Goal: Find specific page/section: Find specific page/section

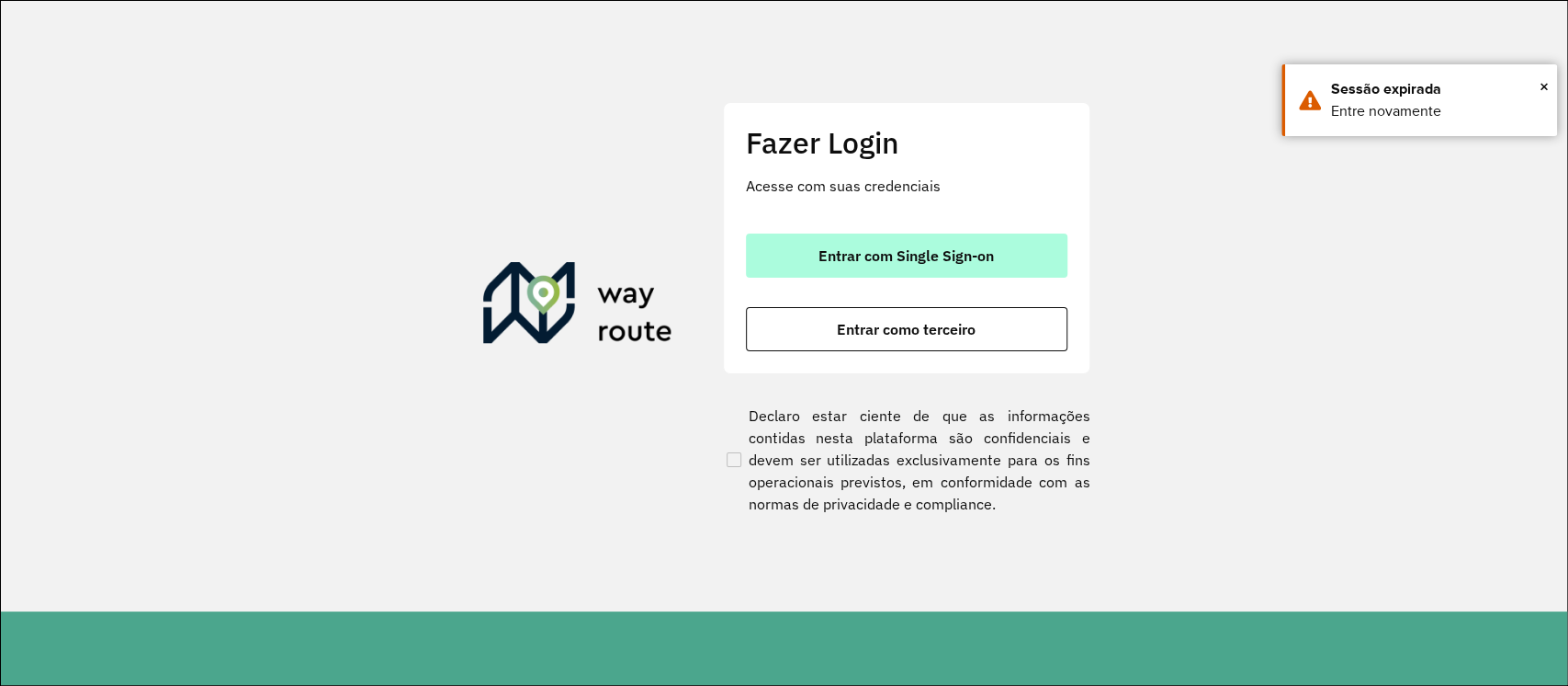
click at [957, 275] on button "Entrar com Single Sign-on" at bounding box center [907, 256] width 322 height 44
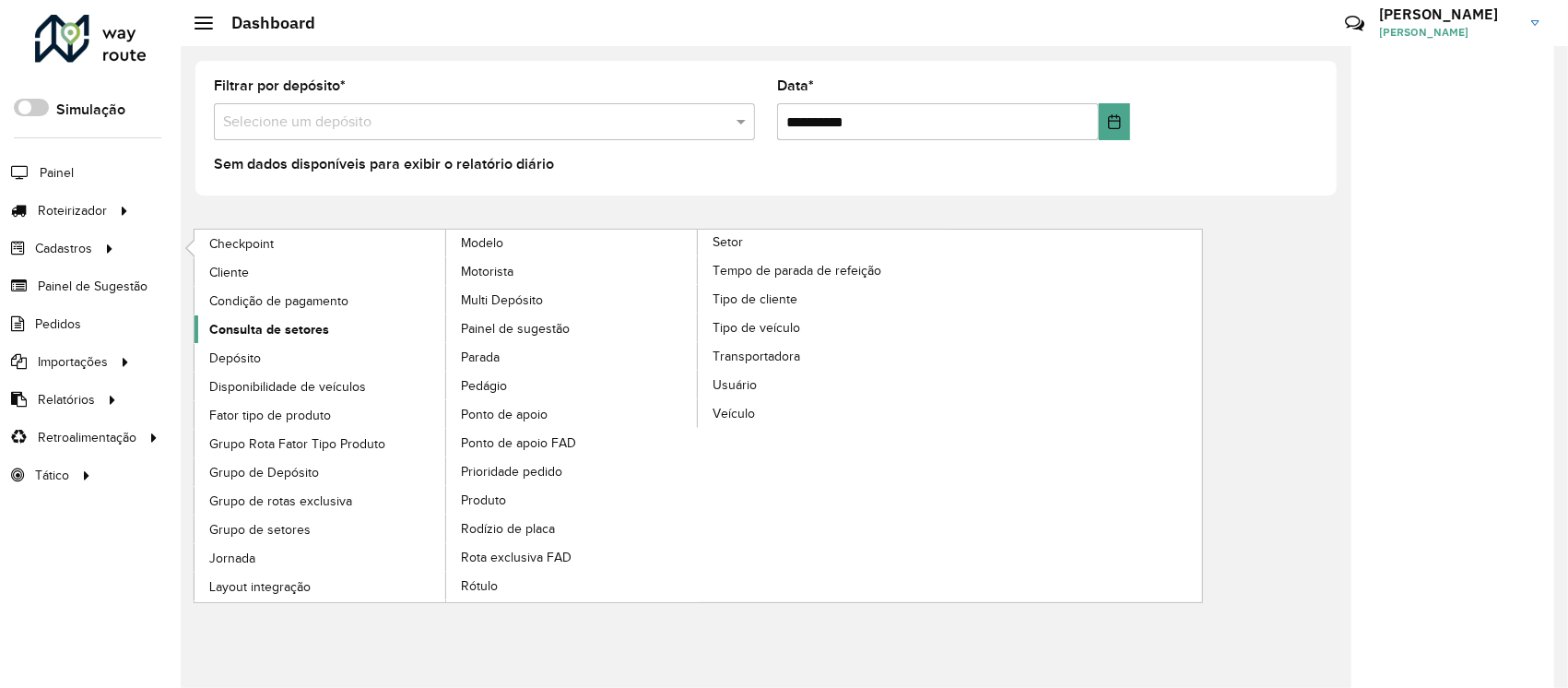
click at [370, 319] on link "Consulta de setores" at bounding box center [321, 328] width 253 height 28
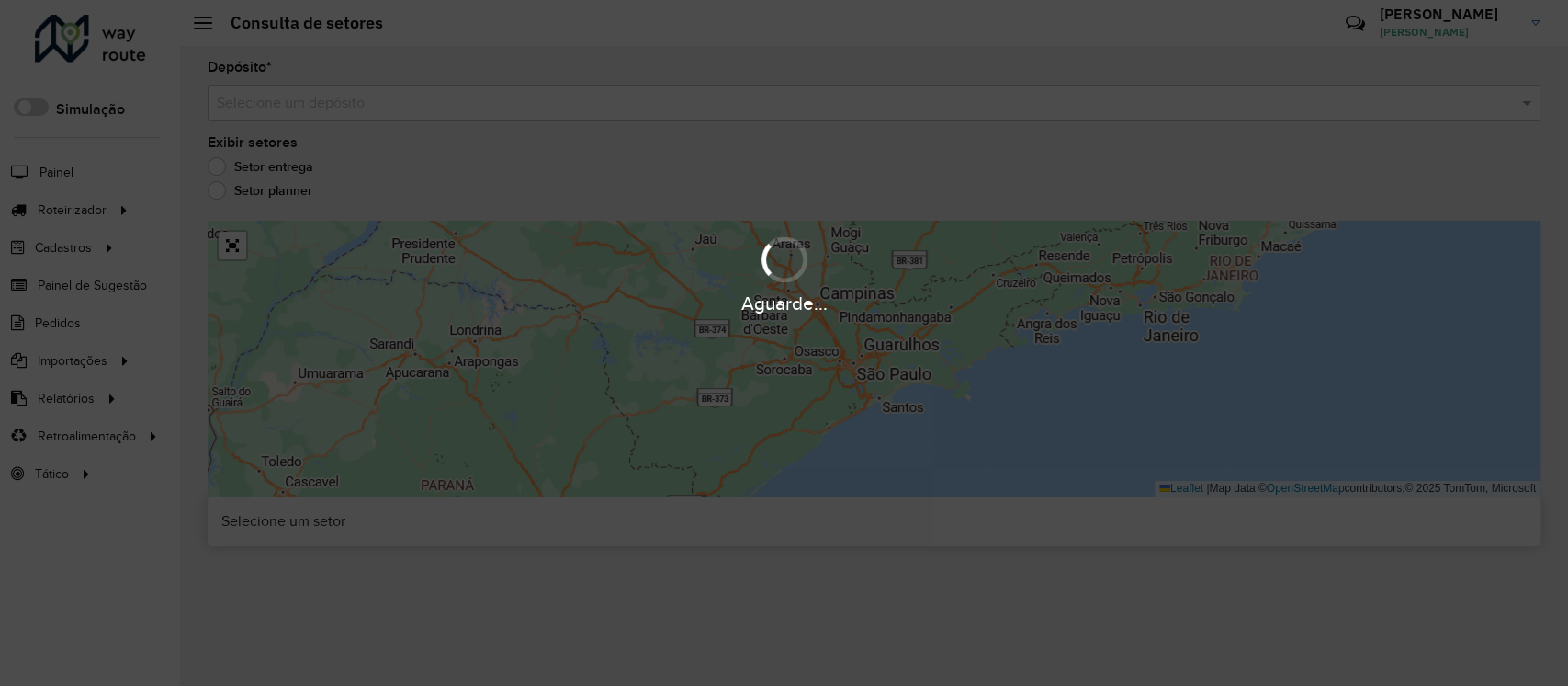
click at [596, 115] on div "Aguarde..." at bounding box center [784, 343] width 1568 height 686
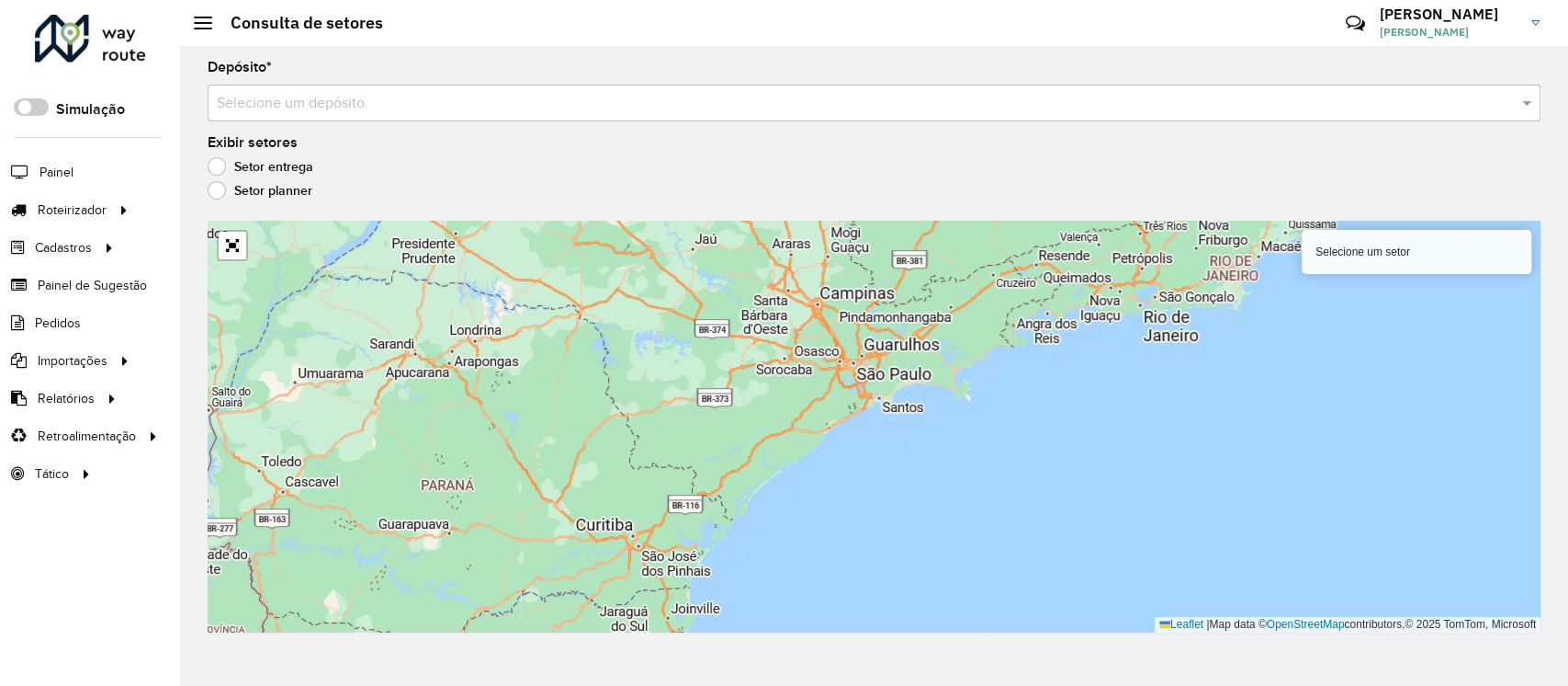
click at [596, 115] on div "Selecione um depósito" at bounding box center [874, 103] width 1333 height 37
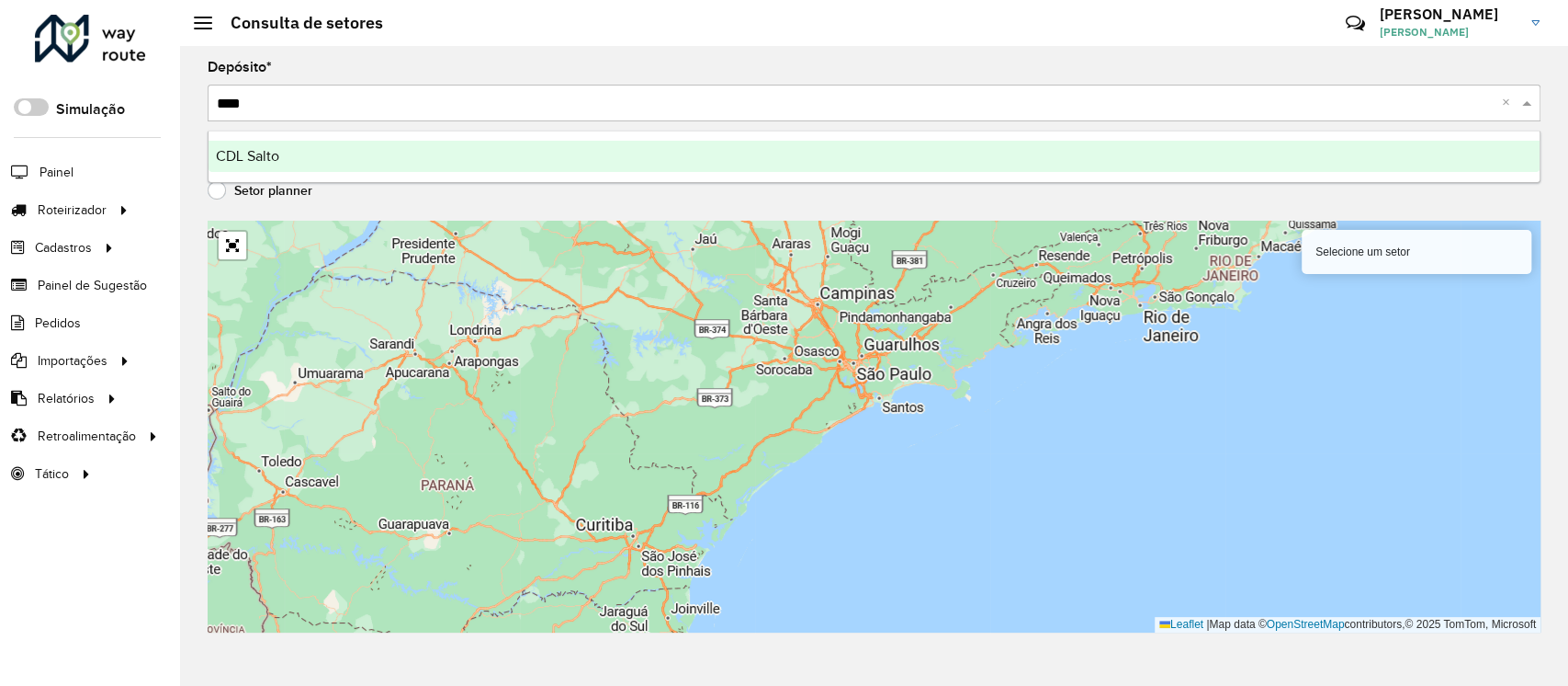
type input "*****"
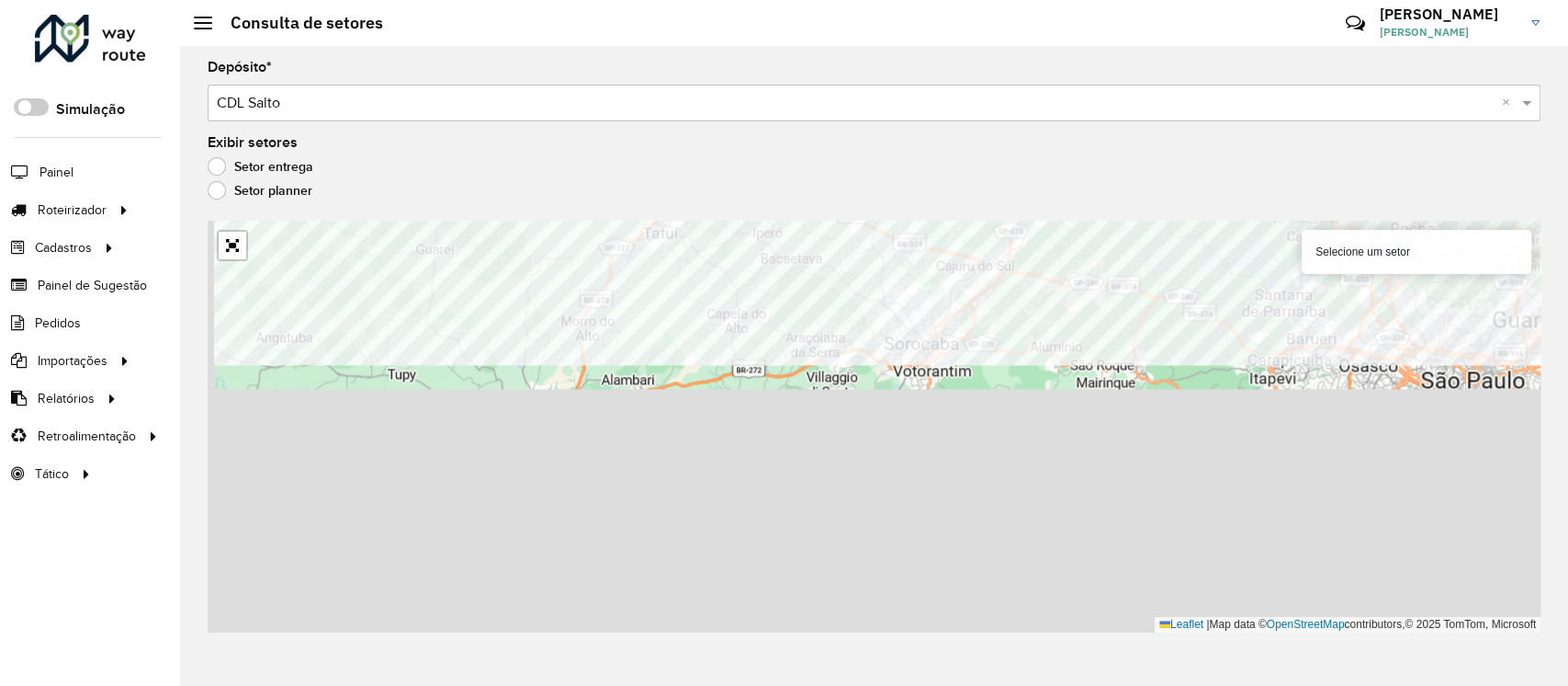
click at [698, 158] on formly-group "Depósito * Selecione um depósito × CDL Salto × Exibir setores Setor entrega Set…" at bounding box center [874, 347] width 1333 height 572
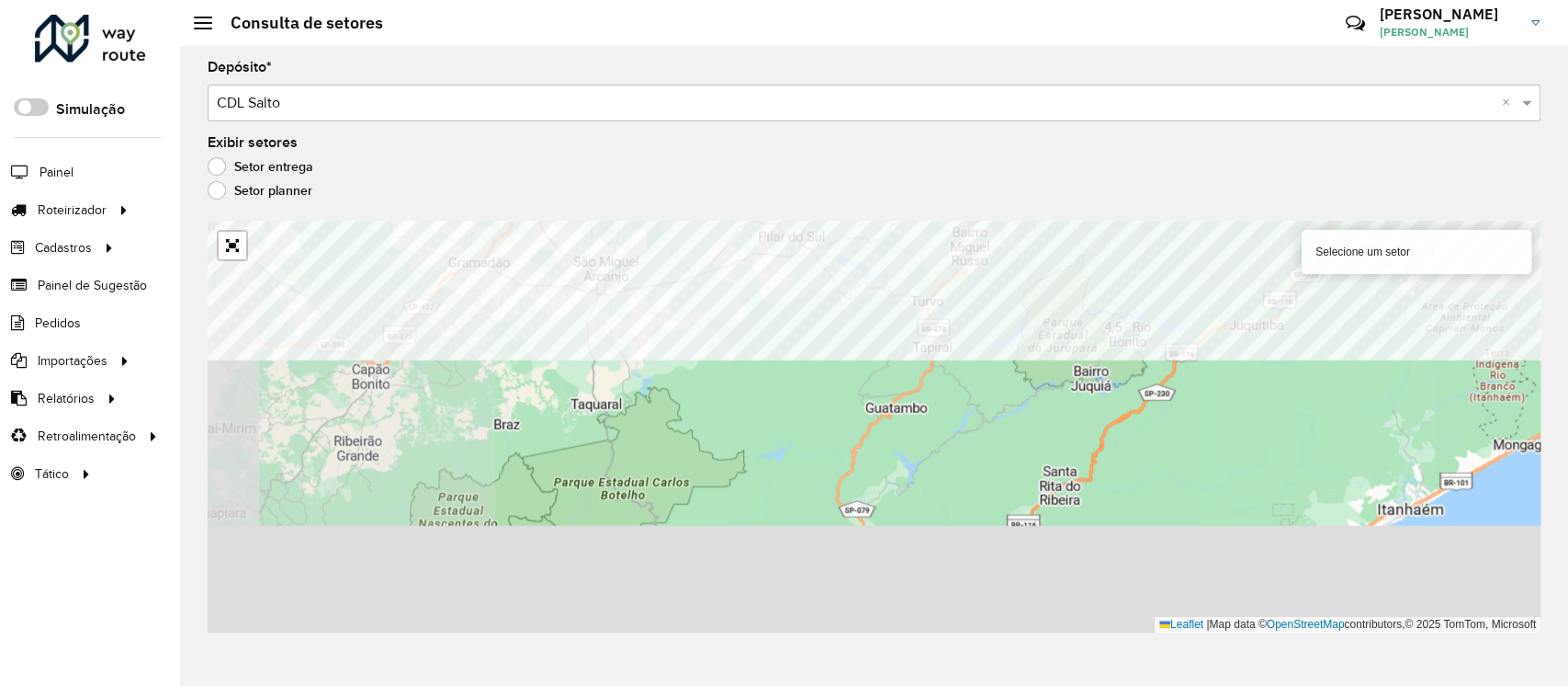
click at [656, 185] on formly-group "Depósito * Selecione um depósito × CDL Salto × Exibir setores Setor entrega Set…" at bounding box center [874, 347] width 1333 height 572
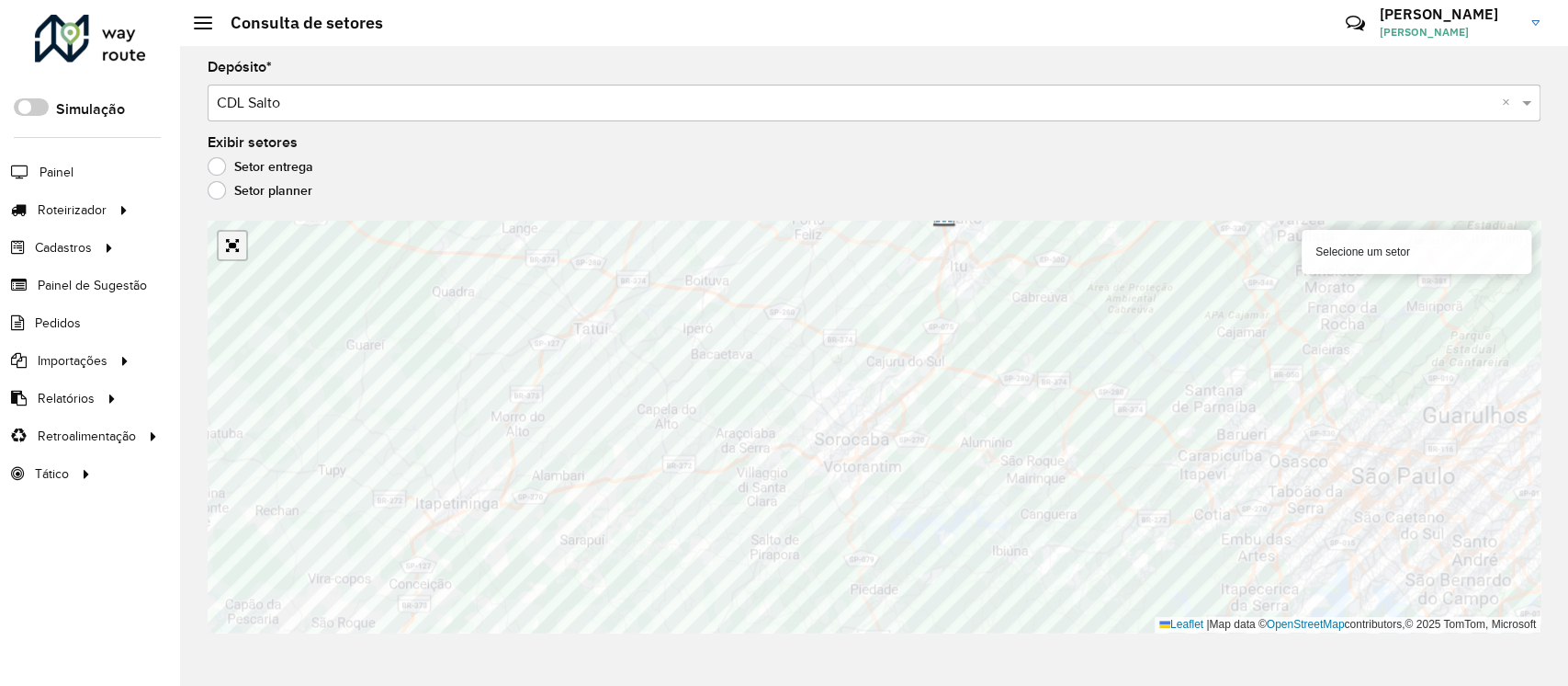
click at [241, 252] on link "Abrir mapa em tela cheia" at bounding box center [232, 245] width 28 height 28
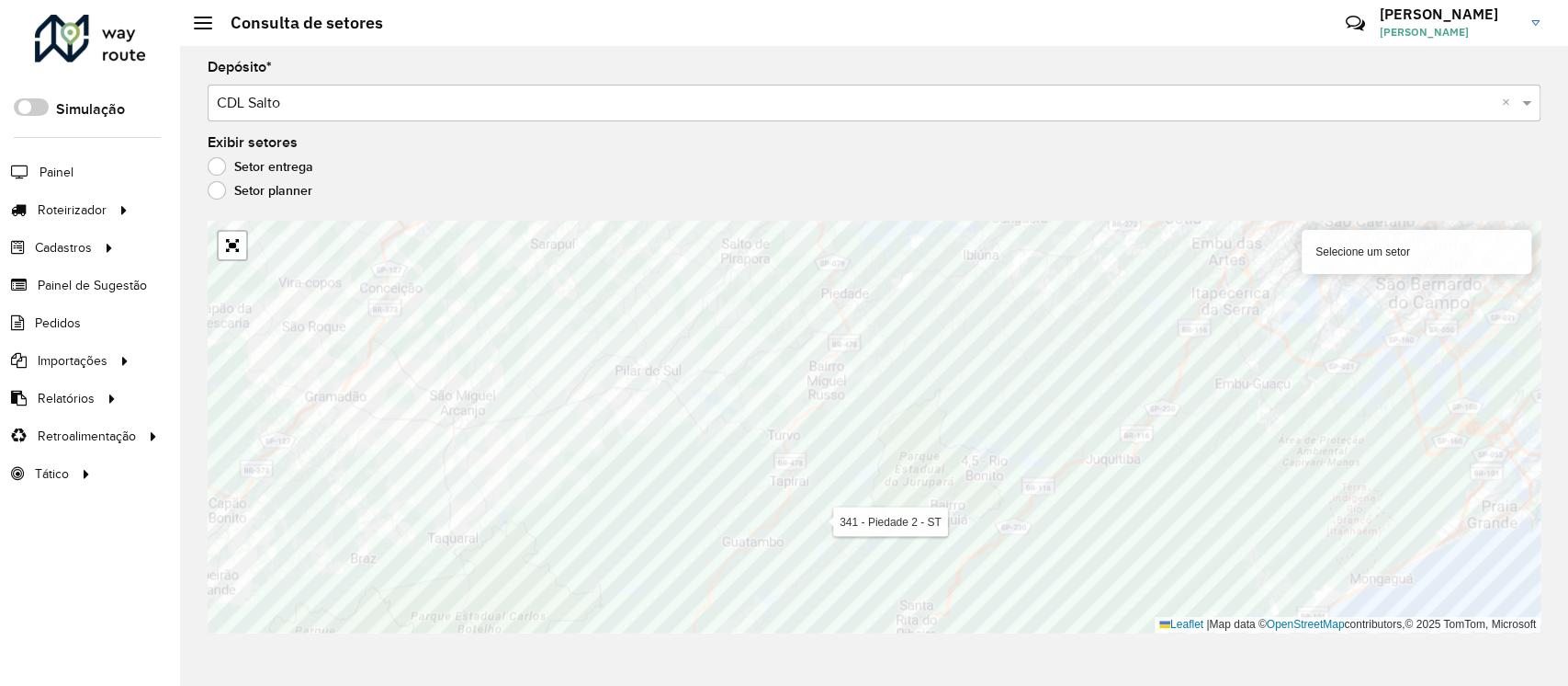
drag, startPoint x: 805, startPoint y: 683, endPoint x: 820, endPoint y: 717, distance: 37.2
click at [820, 685] on html "Aguarde... Pop-up bloqueado! Seu navegador bloqueou automáticamente a abertura …" at bounding box center [784, 343] width 1568 height 686
